Goal: Task Accomplishment & Management: Manage account settings

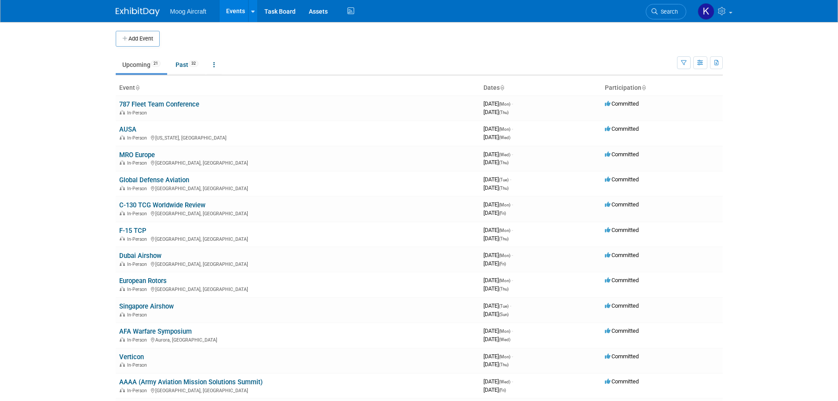
click at [132, 230] on link "F-15 TCP" at bounding box center [132, 230] width 27 height 8
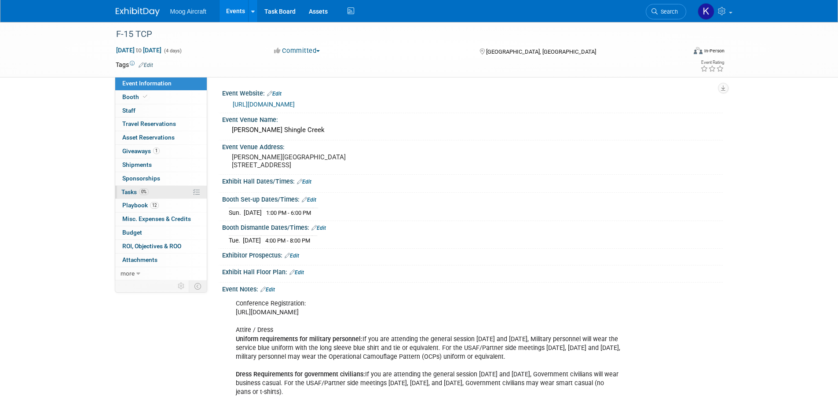
click at [130, 195] on span "Tasks 0%" at bounding box center [134, 191] width 27 height 7
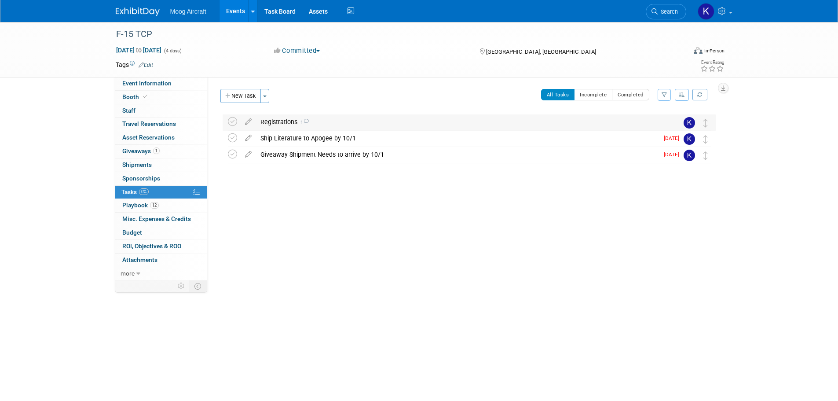
click at [295, 117] on div "Registrations 1" at bounding box center [461, 121] width 410 height 15
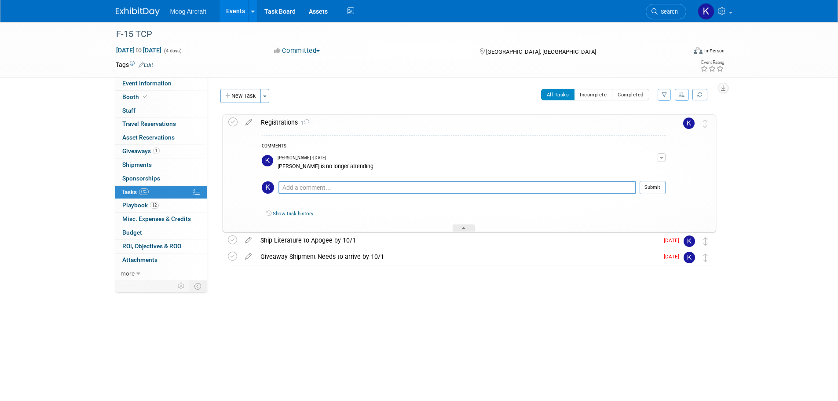
click at [283, 120] on div "Registrations 1" at bounding box center [460, 122] width 409 height 15
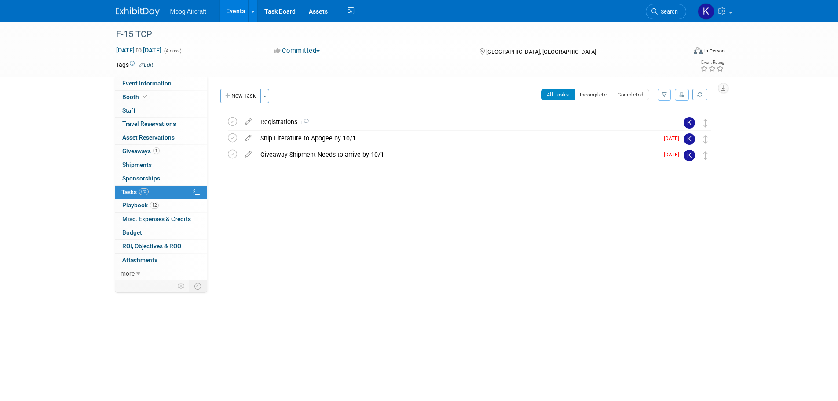
drag, startPoint x: 267, startPoint y: 294, endPoint x: 274, endPoint y: 289, distance: 8.5
click at [267, 294] on div "F-15 TCP Nov 10, 2025 to Nov 13, 2025 (4 days) Nov 10, 2025 to Nov 13, 2025 Com…" at bounding box center [419, 177] width 838 height 310
click at [79, 27] on div "F-15 TCP Nov 10, 2025 to Nov 13, 2025 (4 days) Nov 10, 2025 to Nov 13, 2025 Com…" at bounding box center [419, 49] width 838 height 55
click at [270, 120] on div "Registrations 1" at bounding box center [461, 121] width 410 height 15
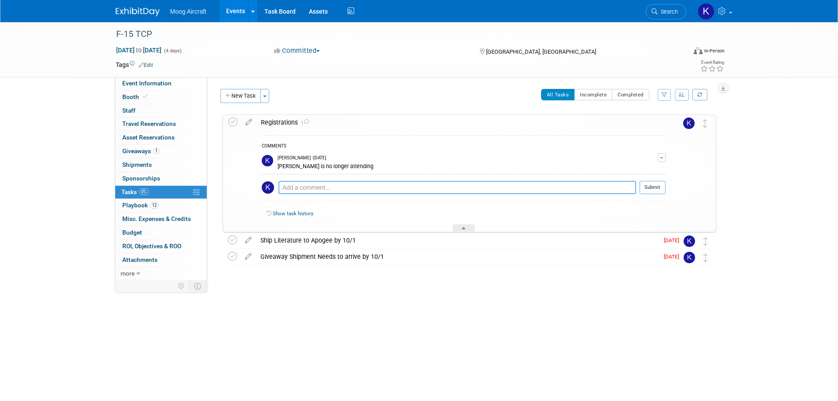
click at [303, 185] on textarea at bounding box center [457, 187] width 358 height 13
type textarea "All attendees registered themselves."
click at [647, 190] on button "Submit" at bounding box center [652, 187] width 26 height 13
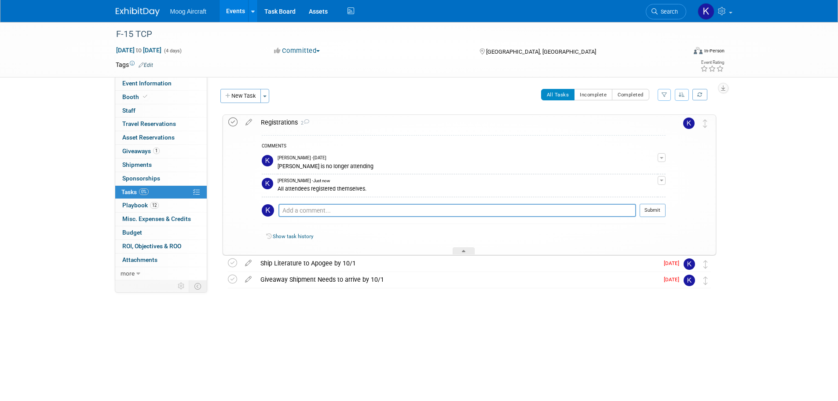
click at [234, 123] on icon at bounding box center [232, 121] width 9 height 9
click at [447, 297] on div at bounding box center [467, 297] width 498 height 18
click at [386, 303] on div at bounding box center [467, 297] width 498 height 18
